Goal: Check status: Check status

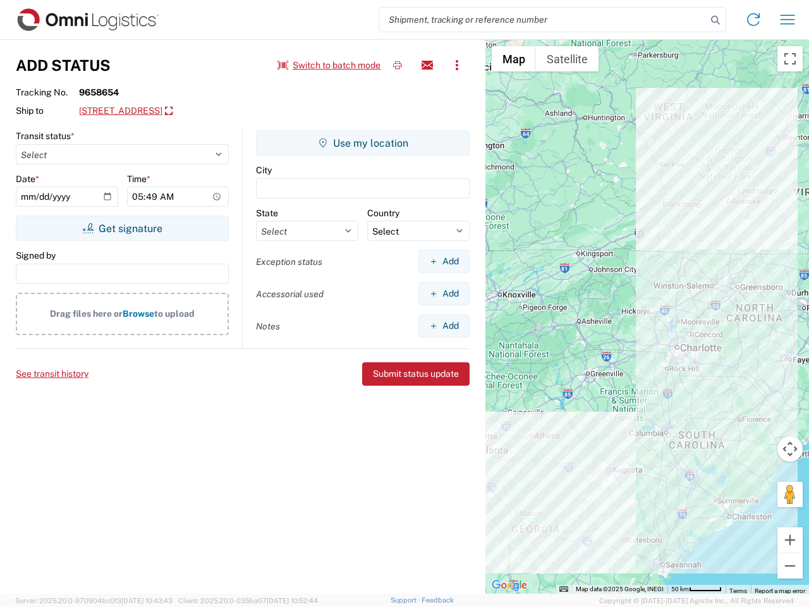
click at [543, 20] on input "search" at bounding box center [542, 20] width 327 height 24
click at [715, 20] on icon at bounding box center [716, 20] width 18 height 18
click at [753, 20] on icon at bounding box center [753, 19] width 20 height 20
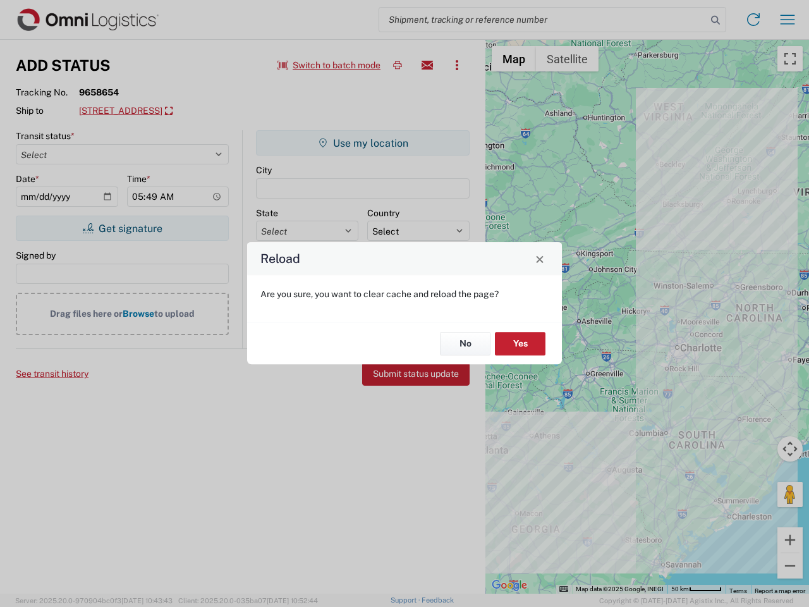
click at [788, 20] on div "Reload Are you sure, you want to clear cache and reload the page? No Yes" at bounding box center [404, 303] width 809 height 607
click at [329, 65] on div "Reload Are you sure, you want to clear cache and reload the page? No Yes" at bounding box center [404, 303] width 809 height 607
click at [398, 65] on div "Reload Are you sure, you want to clear cache and reload the page? No Yes" at bounding box center [404, 303] width 809 height 607
click at [427, 65] on div "Reload Are you sure, you want to clear cache and reload the page? No Yes" at bounding box center [404, 303] width 809 height 607
click at [457, 65] on div "Reload Are you sure, you want to clear cache and reload the page? No Yes" at bounding box center [404, 303] width 809 height 607
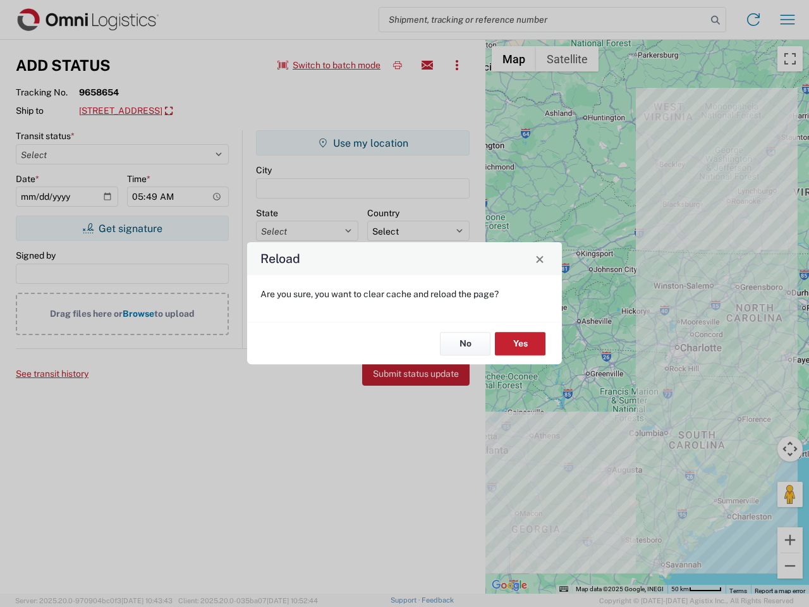
click at [173, 111] on div "Reload Are you sure, you want to clear cache and reload the page? No Yes" at bounding box center [404, 303] width 809 height 607
click at [122, 228] on div "Reload Are you sure, you want to clear cache and reload the page? No Yes" at bounding box center [404, 303] width 809 height 607
